Goal: Task Accomplishment & Management: Manage account settings

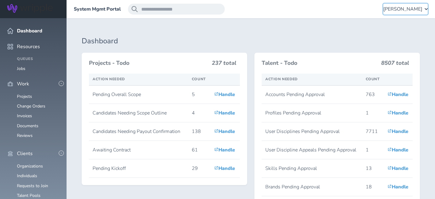
click at [425, 10] on icon "button" at bounding box center [425, 9] width 3 height 2
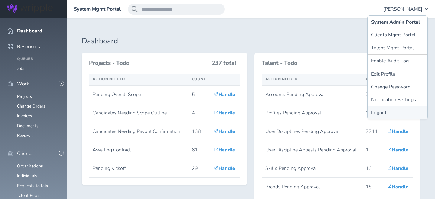
click at [377, 111] on link "Logout" at bounding box center [397, 112] width 60 height 13
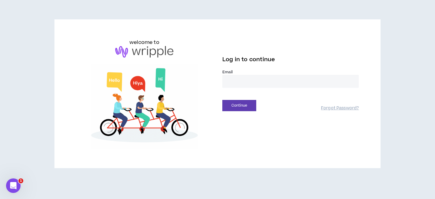
click at [253, 81] on input "email" at bounding box center [290, 81] width 136 height 13
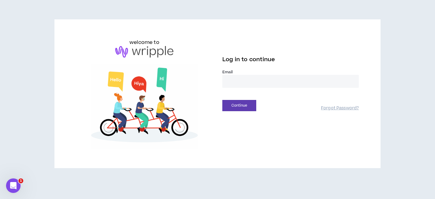
type input "**********"
click at [250, 106] on button "Continue" at bounding box center [239, 105] width 34 height 11
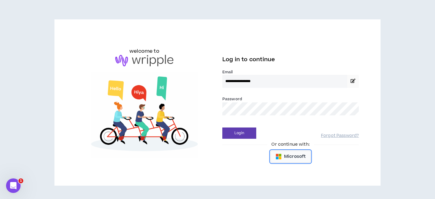
click at [294, 160] on button "Microsoft" at bounding box center [290, 156] width 40 height 12
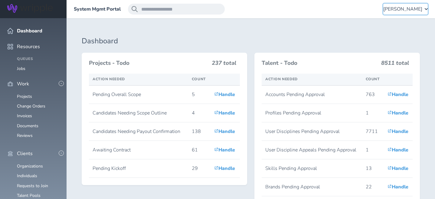
click at [424, 9] on div "[PERSON_NAME]" at bounding box center [405, 9] width 44 height 11
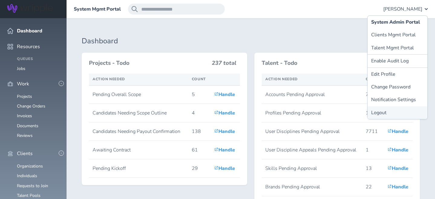
click at [382, 112] on link "Logout" at bounding box center [397, 112] width 60 height 13
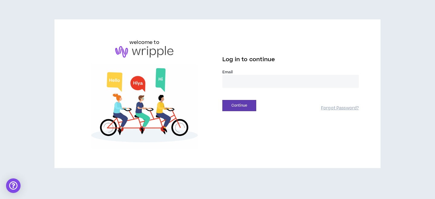
click at [245, 80] on input "email" at bounding box center [290, 81] width 136 height 13
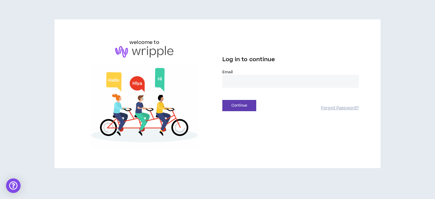
type input "**********"
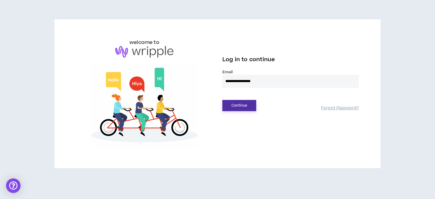
click at [242, 107] on button "Continue" at bounding box center [239, 105] width 34 height 11
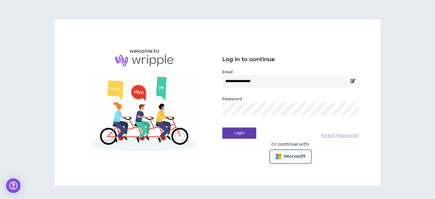
click at [289, 156] on span "Microsoft" at bounding box center [294, 156] width 21 height 7
